Goal: Transaction & Acquisition: Purchase product/service

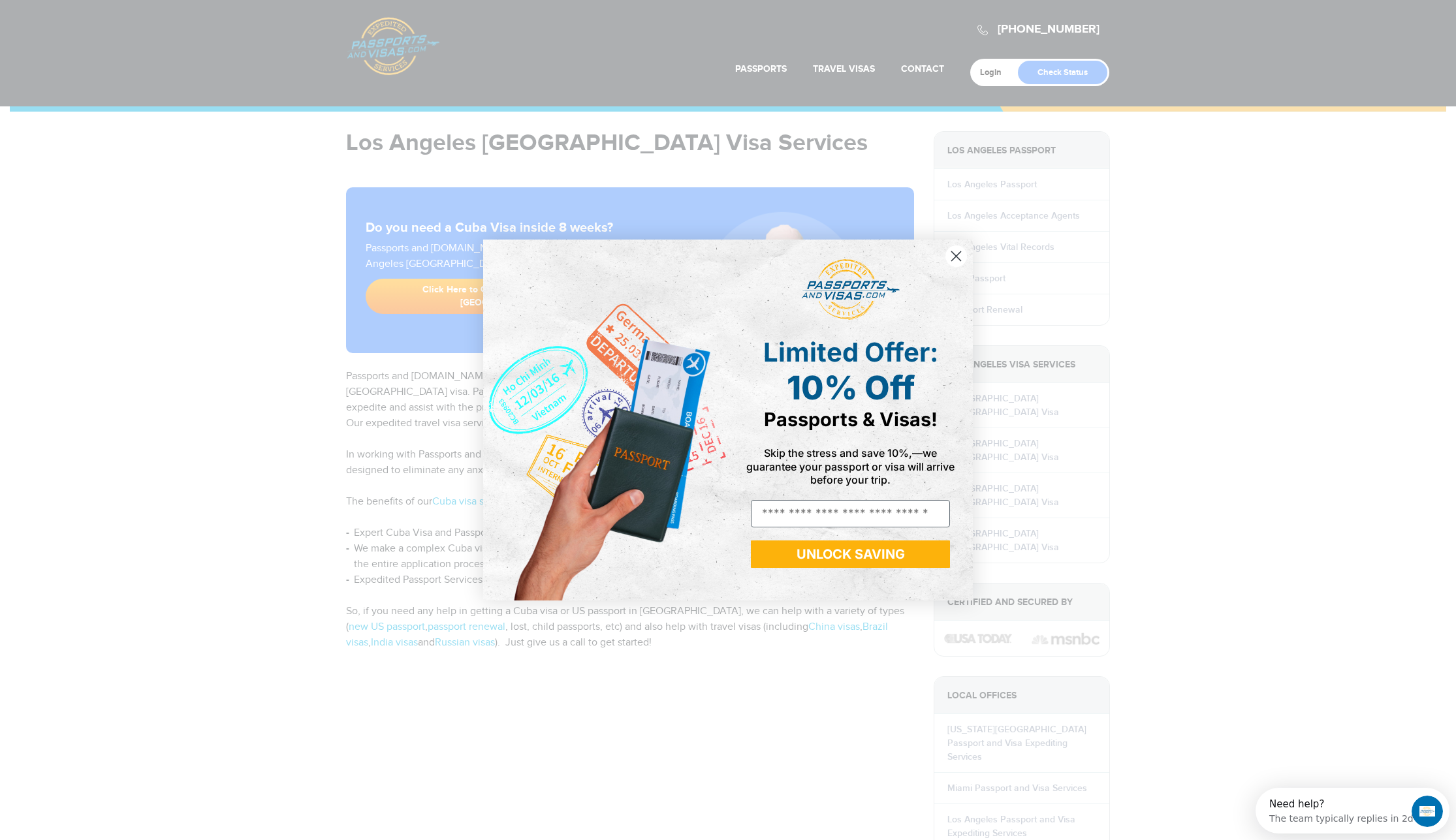
click at [961, 256] on circle "Close dialog" at bounding box center [956, 256] width 22 height 22
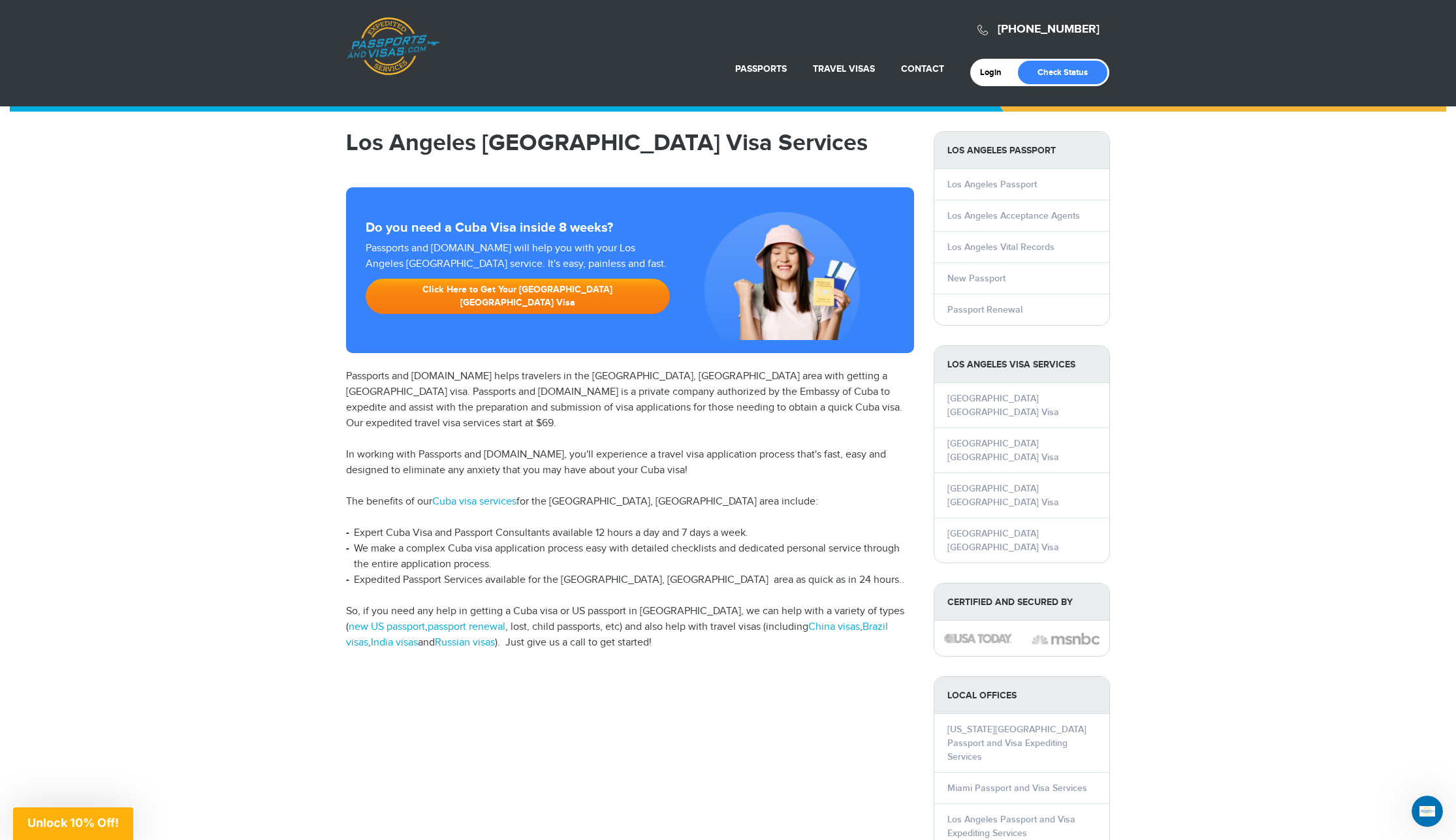
click at [493, 285] on link "Click Here to Get Your Los Angeles Cuba Visa" at bounding box center [517, 295] width 305 height 35
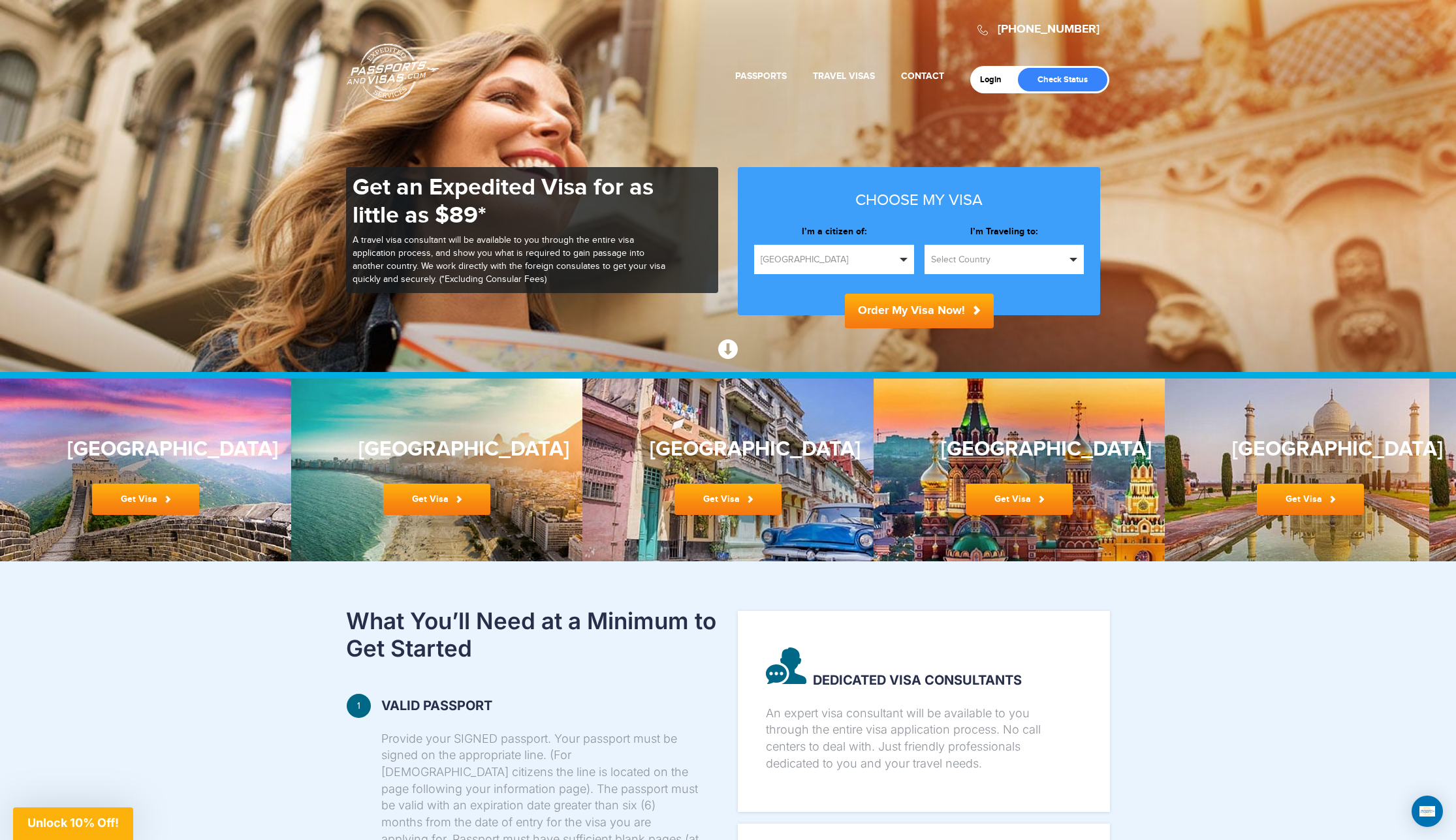
click at [1068, 259] on button "Select Country" at bounding box center [1004, 259] width 160 height 29
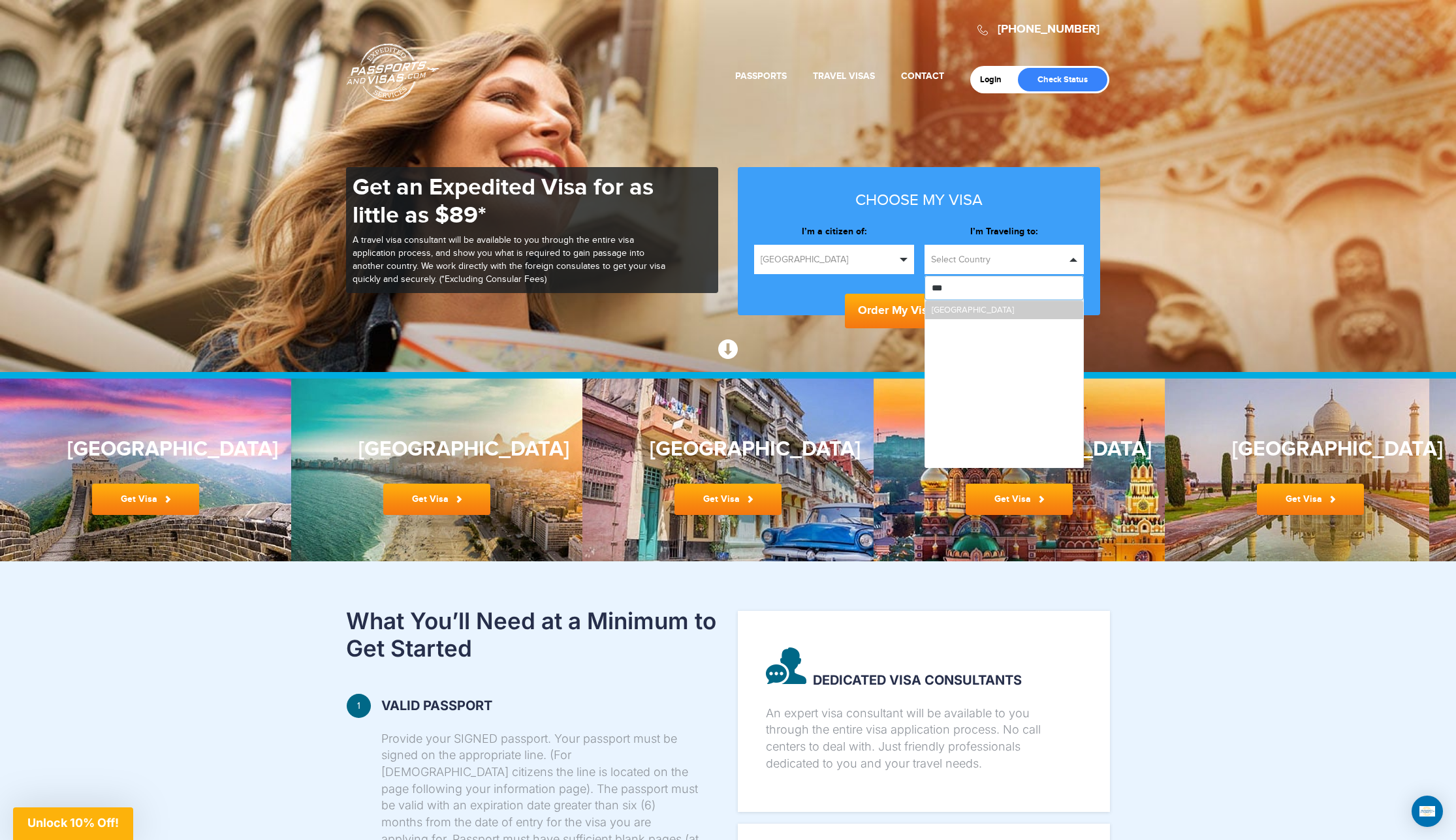
type input "****"
click at [961, 308] on link "[GEOGRAPHIC_DATA]" at bounding box center [1004, 310] width 158 height 19
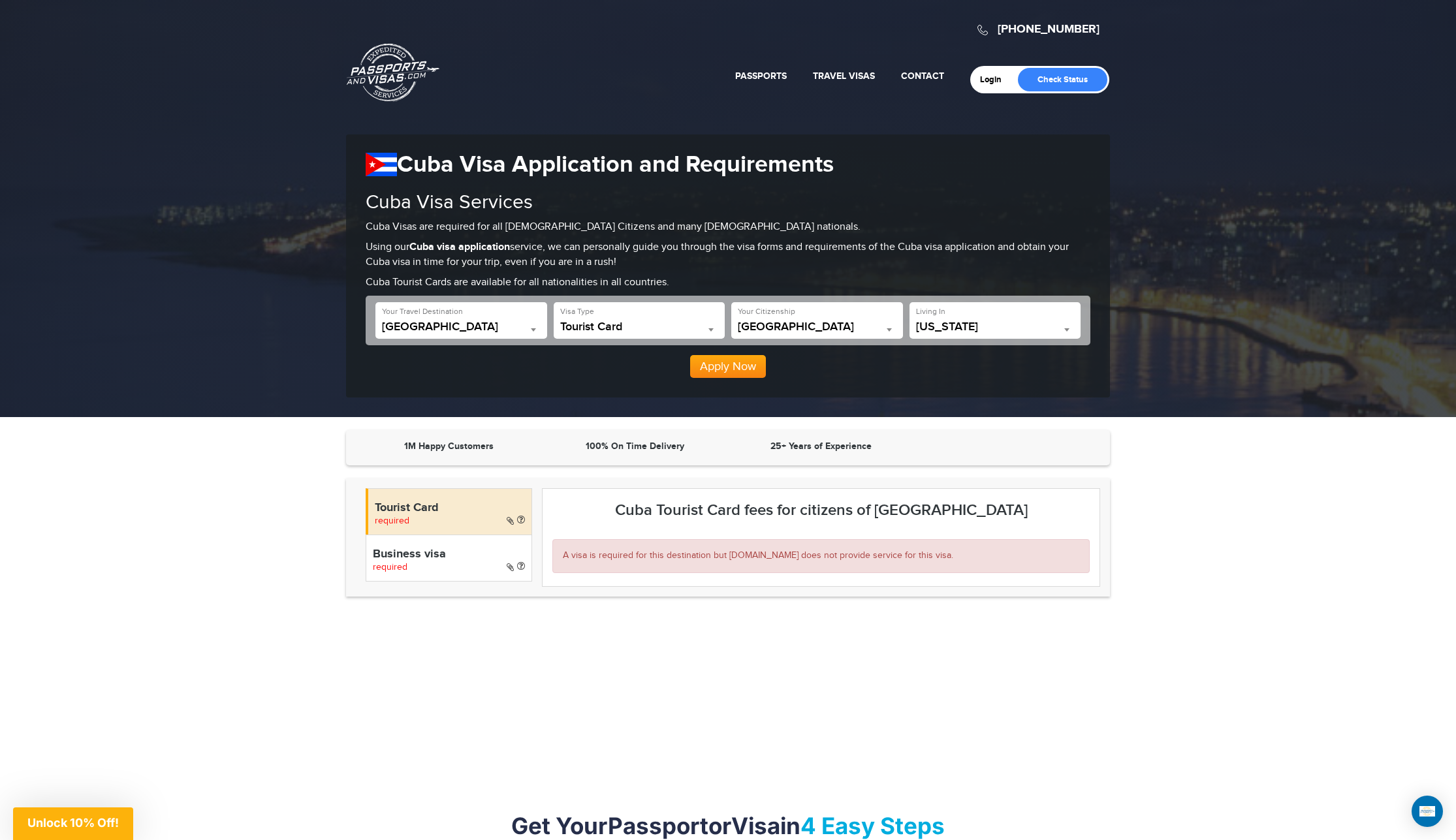
click at [504, 510] on h4 "Tourist Card" at bounding box center [449, 508] width 150 height 13
drag, startPoint x: 700, startPoint y: 360, endPoint x: 715, endPoint y: 362, distance: 15.1
click at [700, 360] on button "Apply Now" at bounding box center [728, 366] width 76 height 24
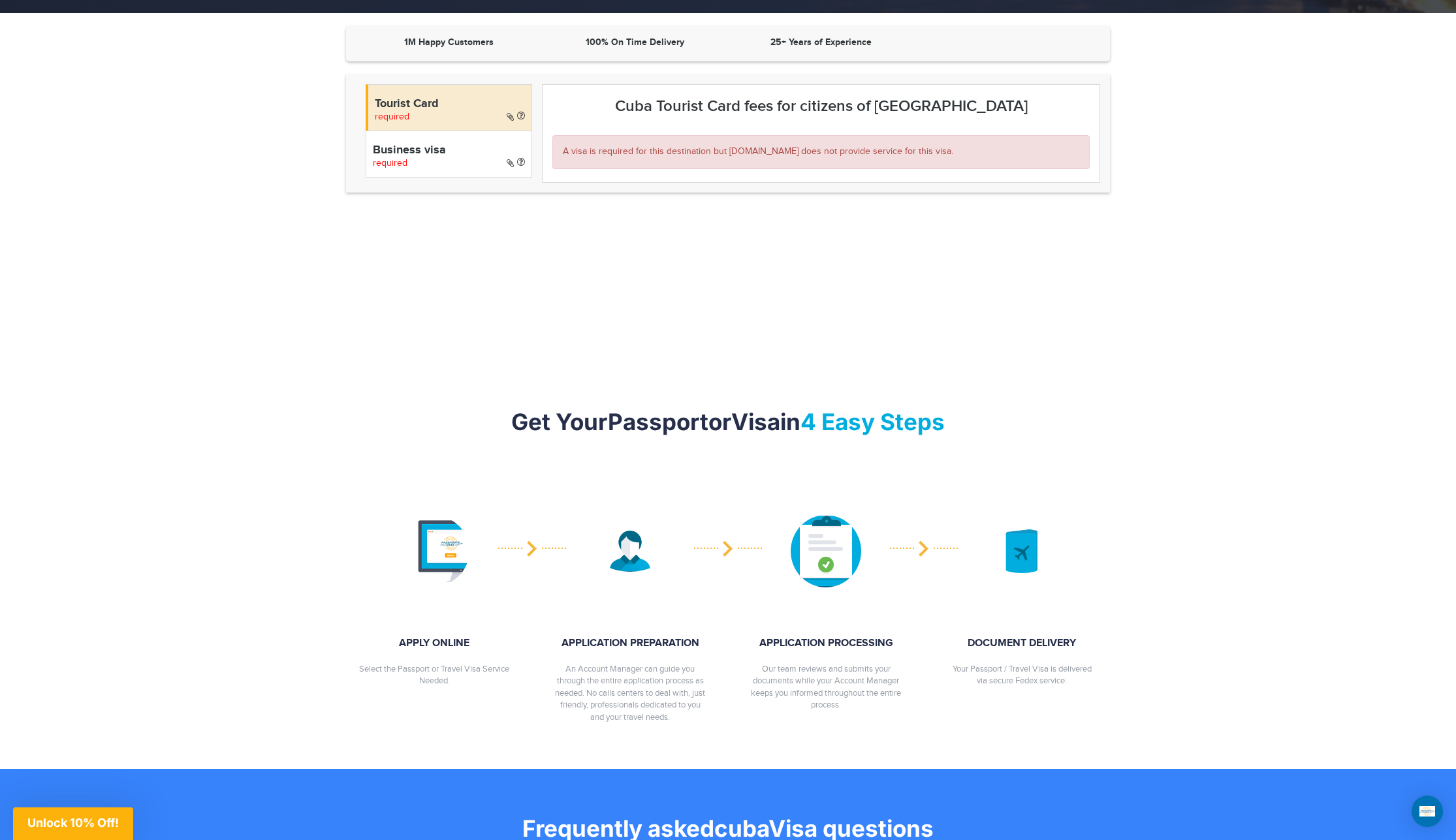
scroll to position [410, 0]
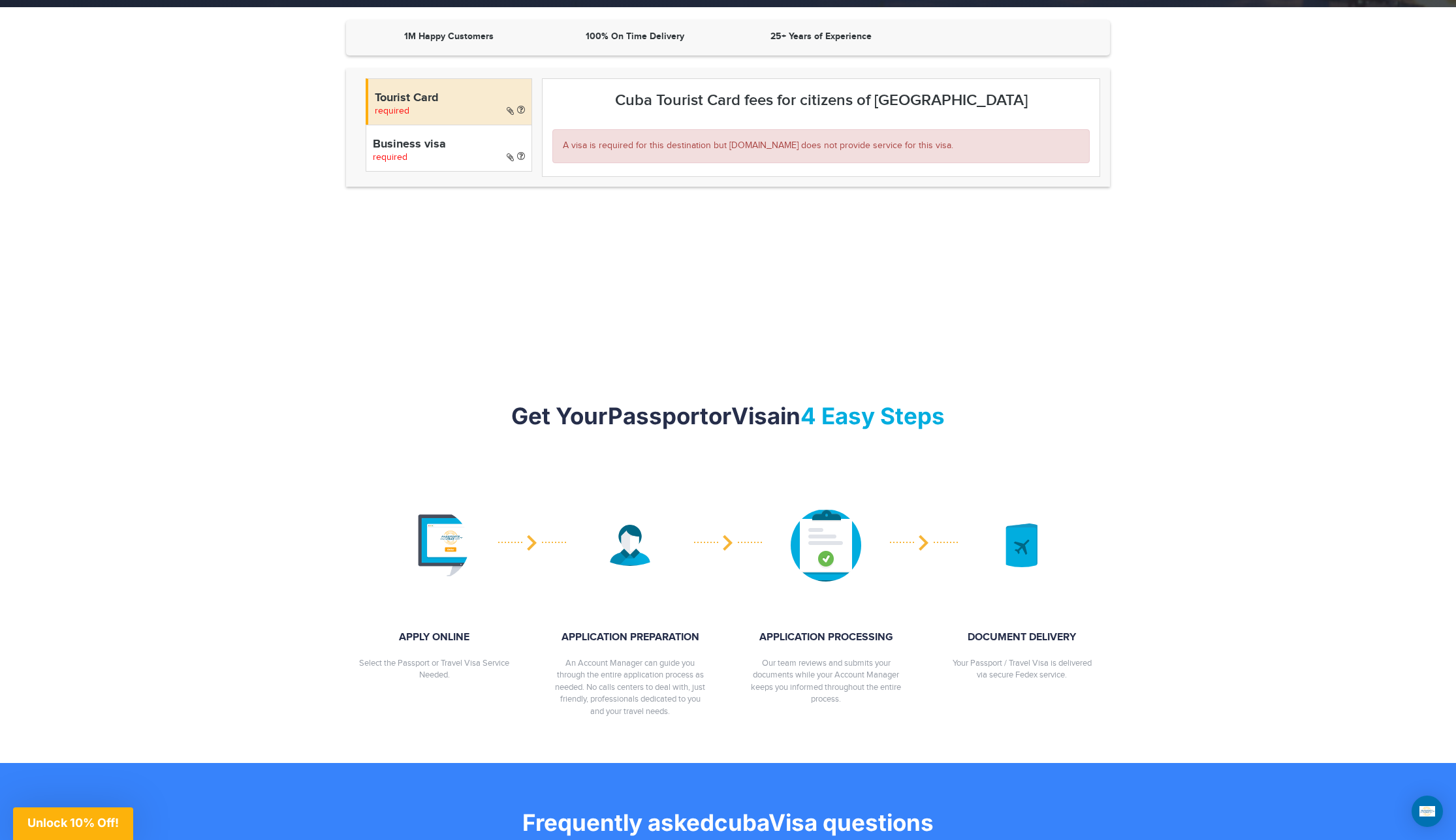
click at [516, 106] on div "Tourist Card required" at bounding box center [448, 101] width 166 height 46
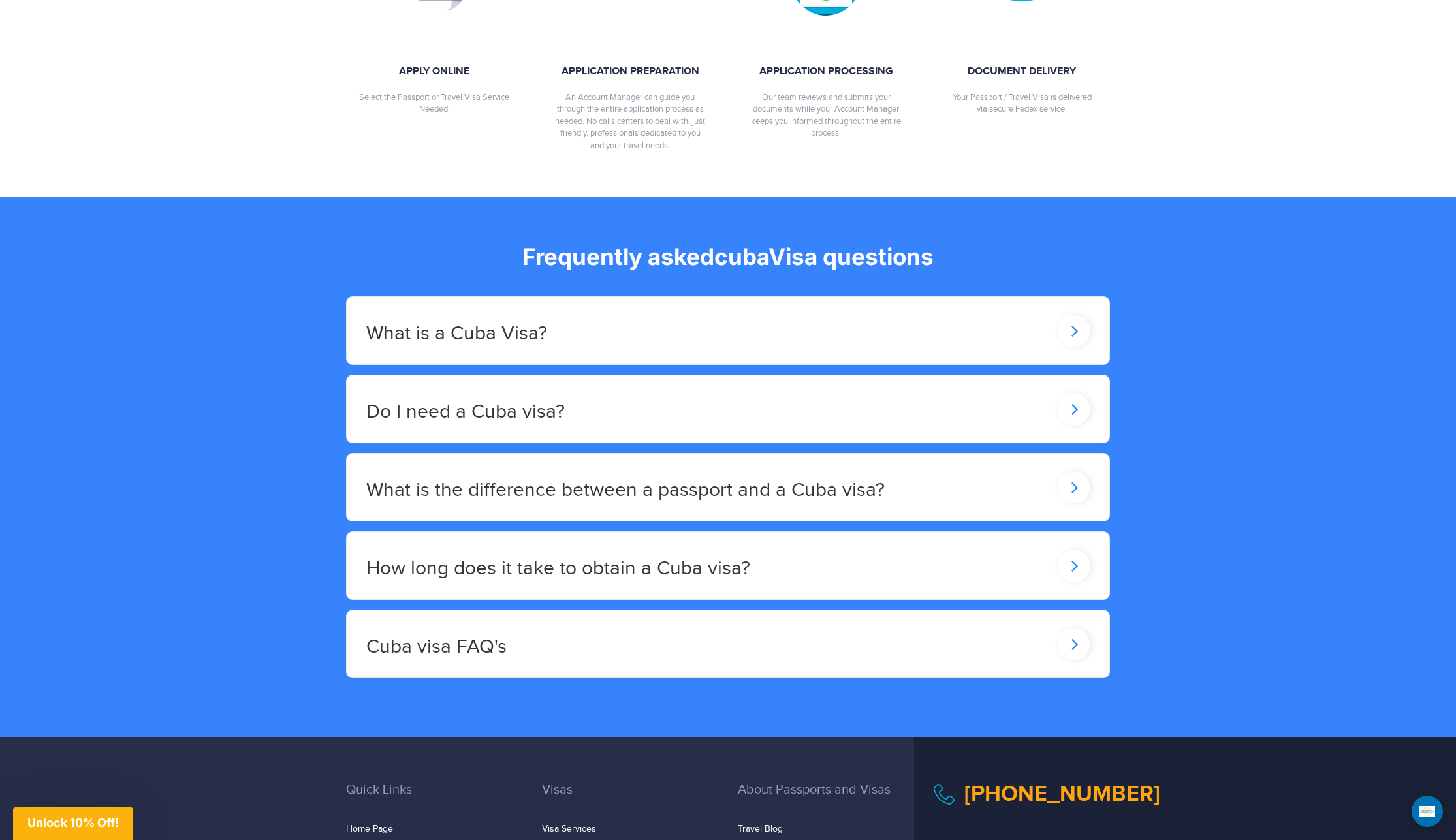
scroll to position [976, 0]
click at [1081, 346] on icon at bounding box center [1074, 330] width 32 height 32
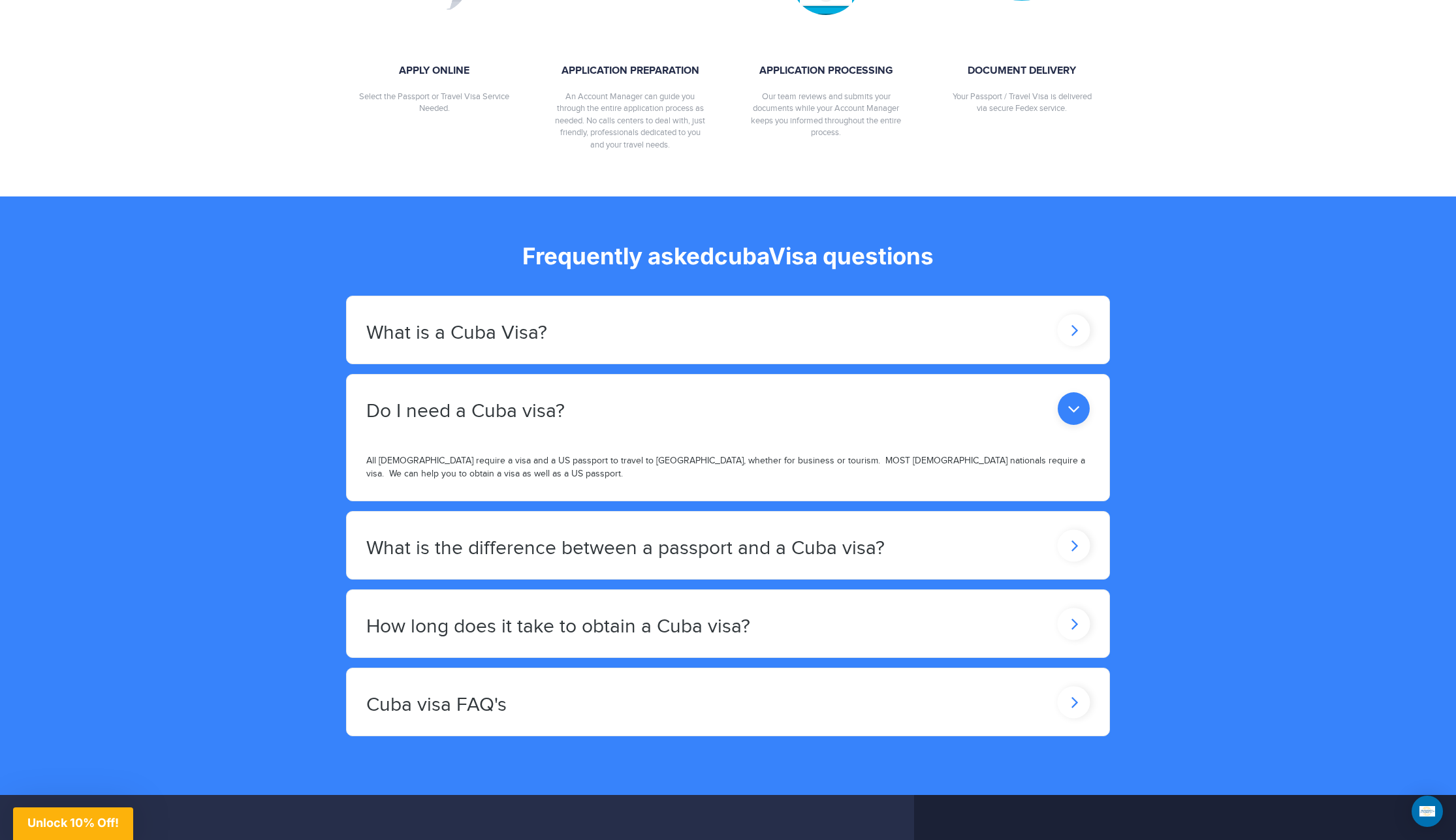
click at [437, 344] on h2 "Do I need a Cuba visa?" at bounding box center [456, 333] width 181 height 22
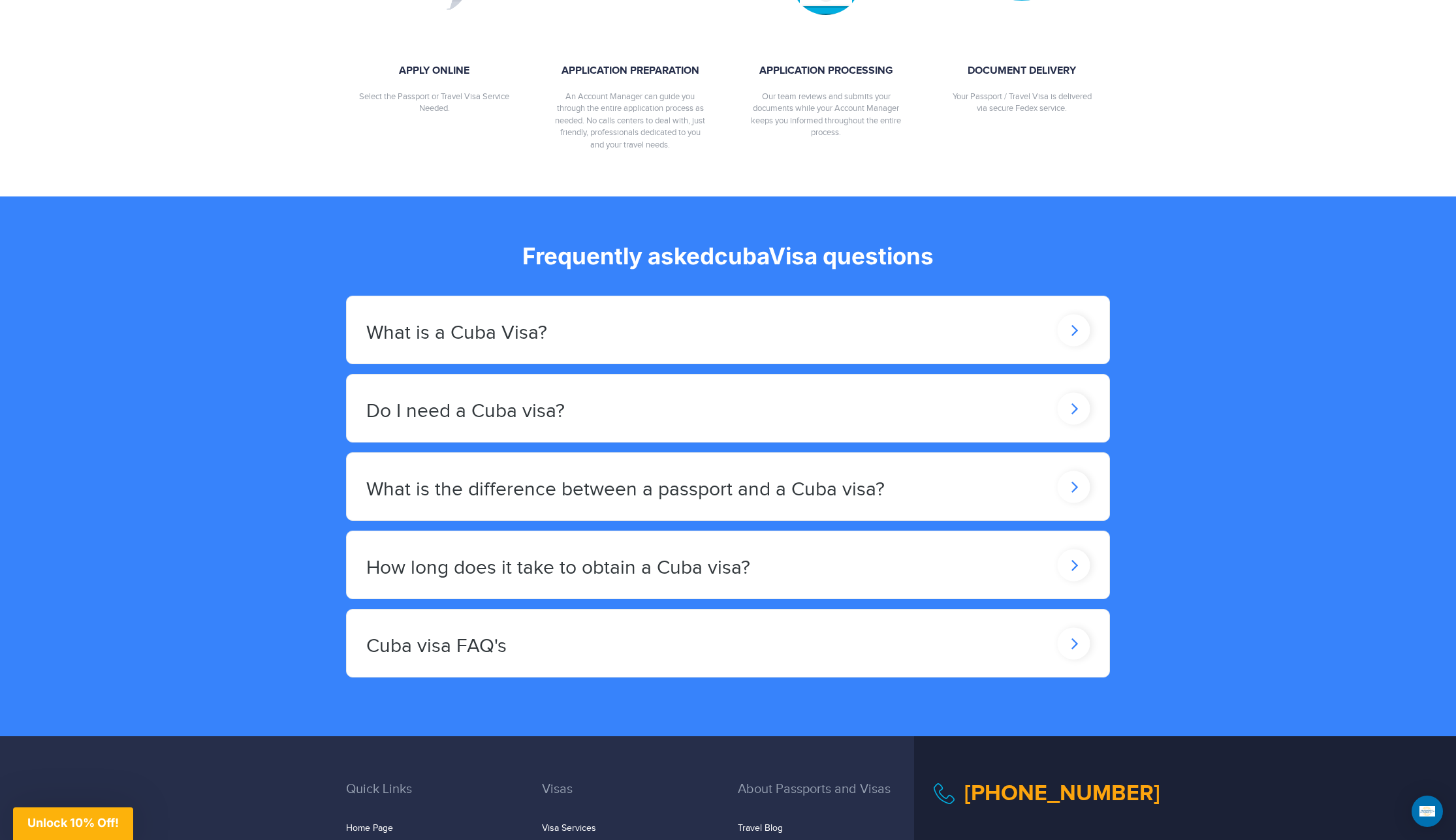
click at [1072, 346] on icon at bounding box center [1074, 330] width 32 height 32
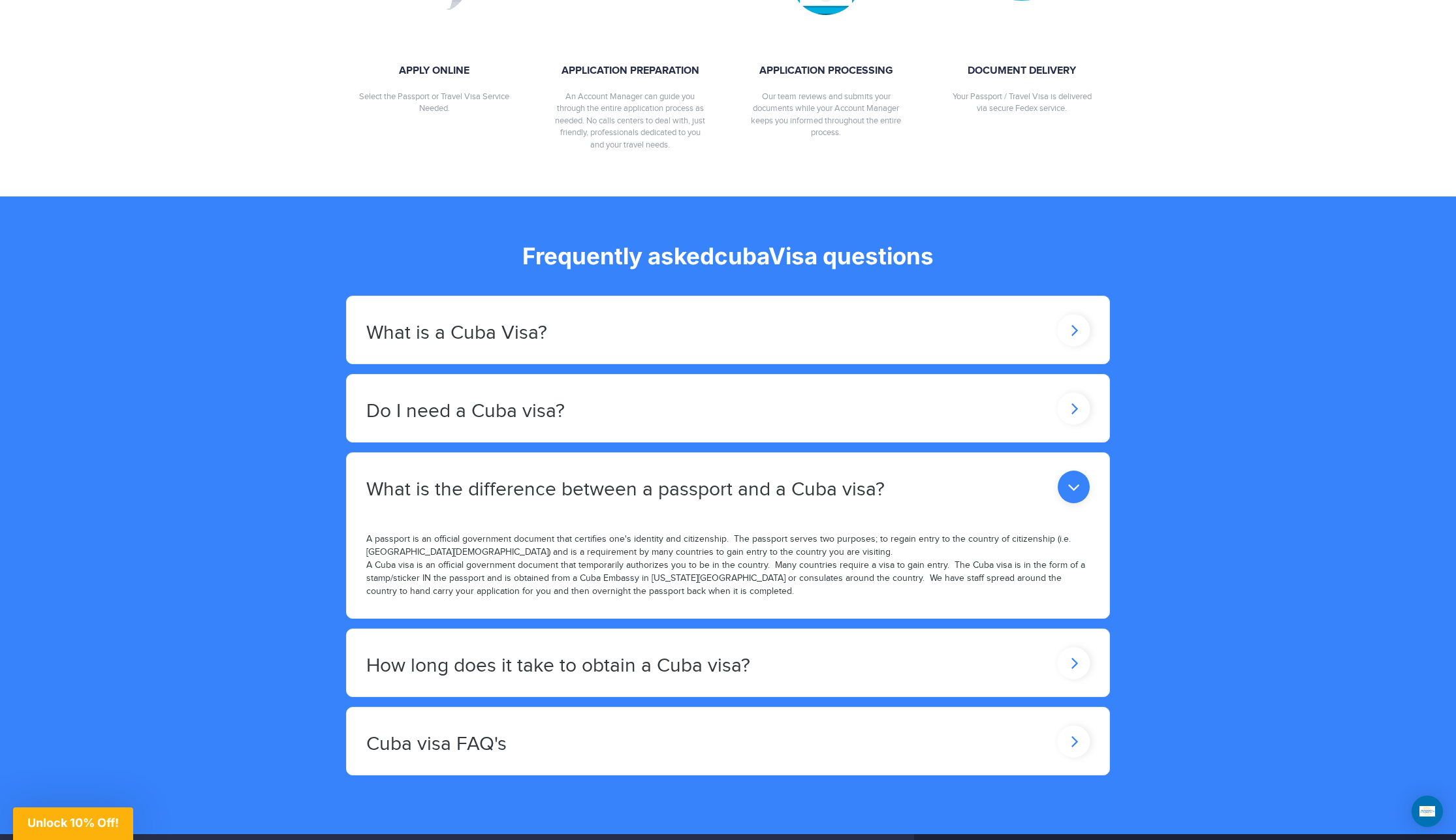
click at [1072, 484] on icon at bounding box center [1073, 487] width 32 height 32
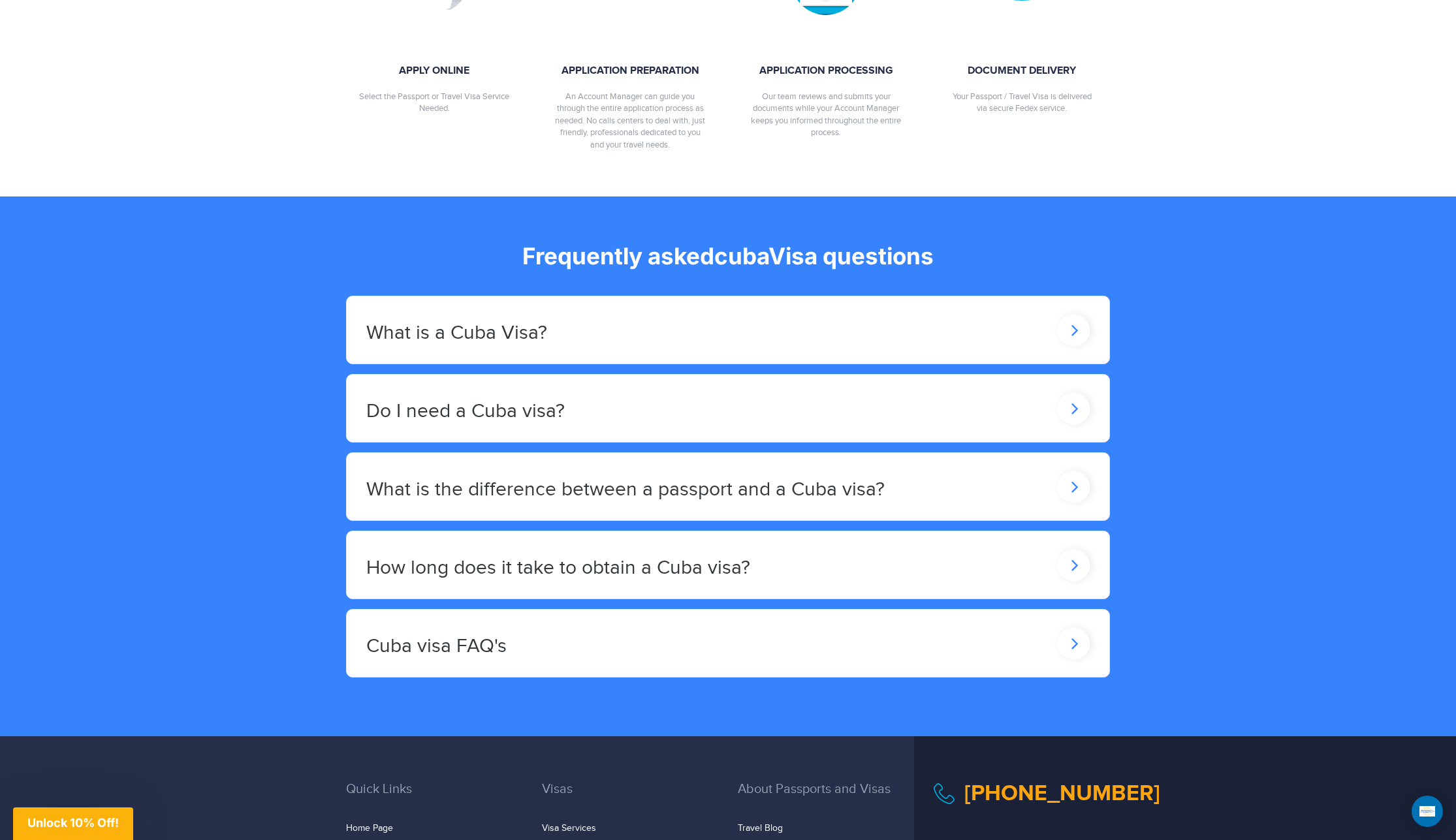
click at [1074, 346] on icon at bounding box center [1074, 330] width 32 height 32
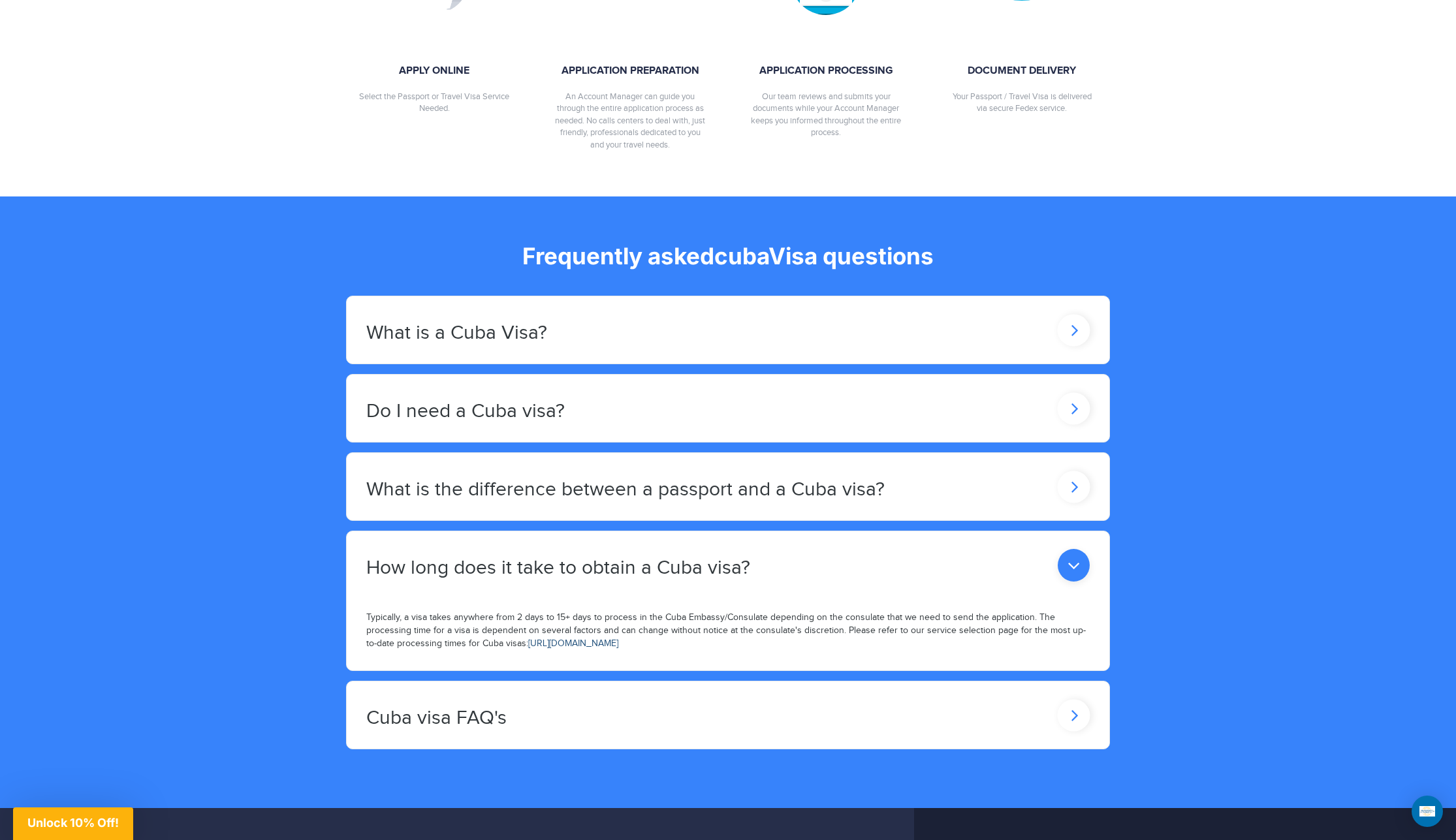
click at [618, 638] on link "[URL][DOMAIN_NAME]" at bounding box center [572, 643] width 90 height 11
